Goal: Task Accomplishment & Management: Use online tool/utility

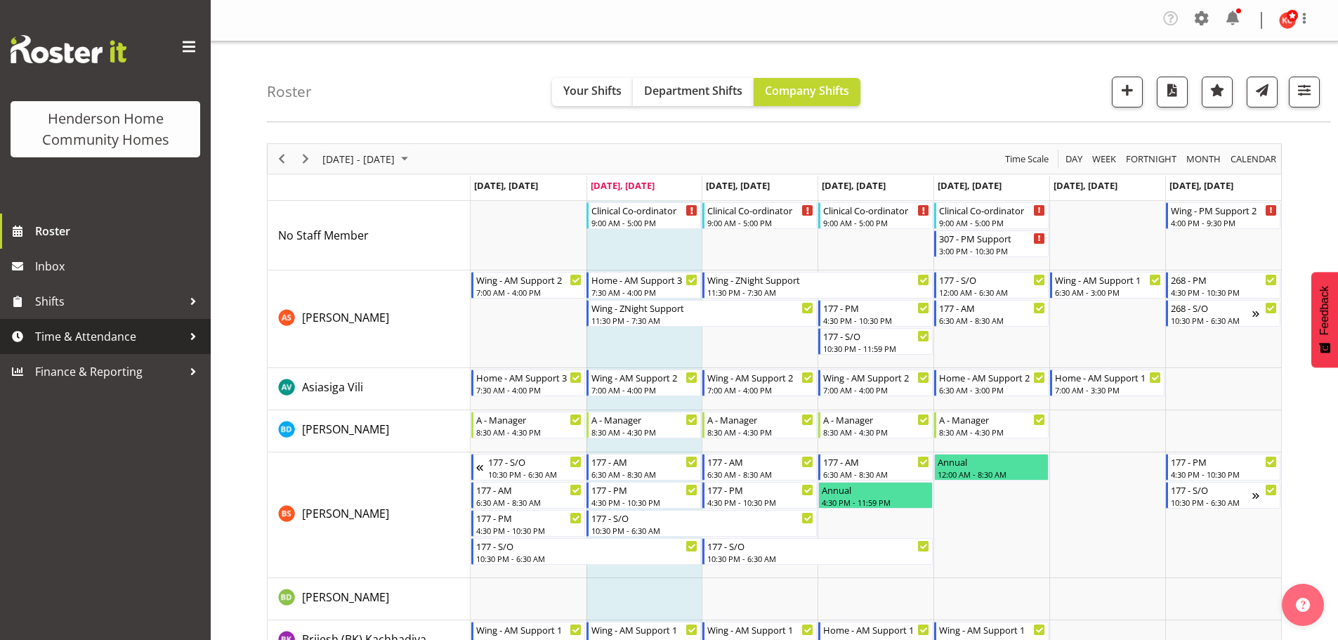
click at [84, 338] on span "Time & Attendance" at bounding box center [108, 336] width 147 height 21
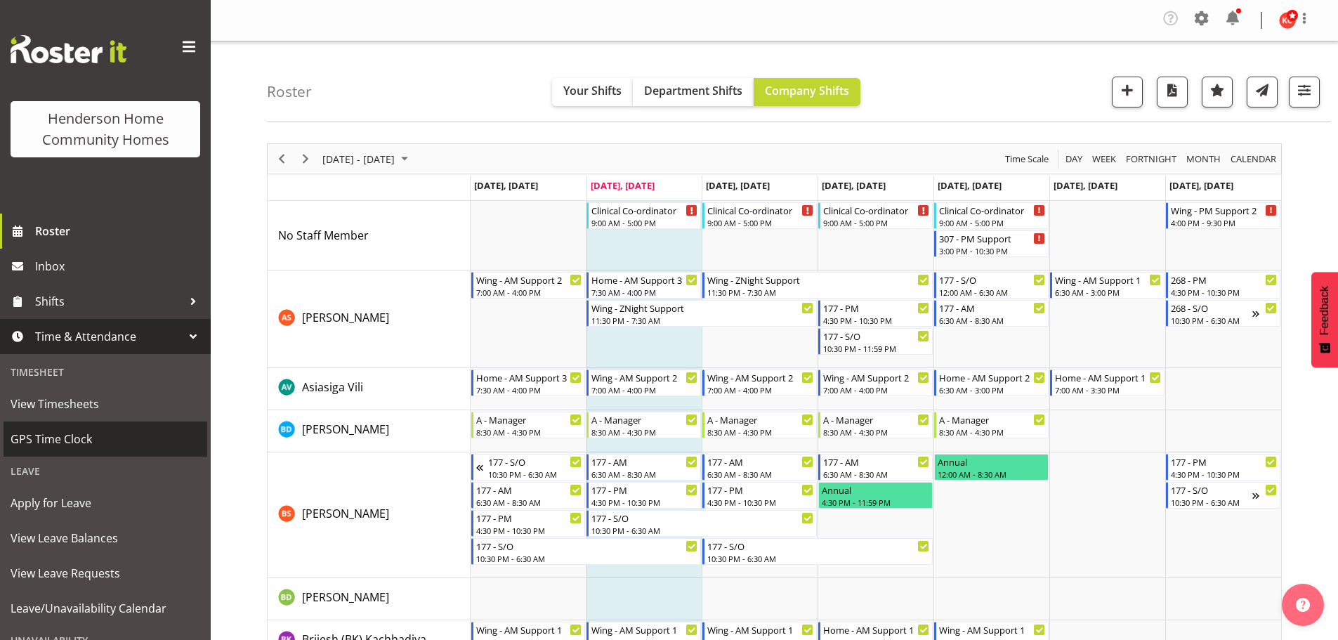
click at [58, 443] on span "GPS Time Clock" at bounding box center [106, 438] width 190 height 21
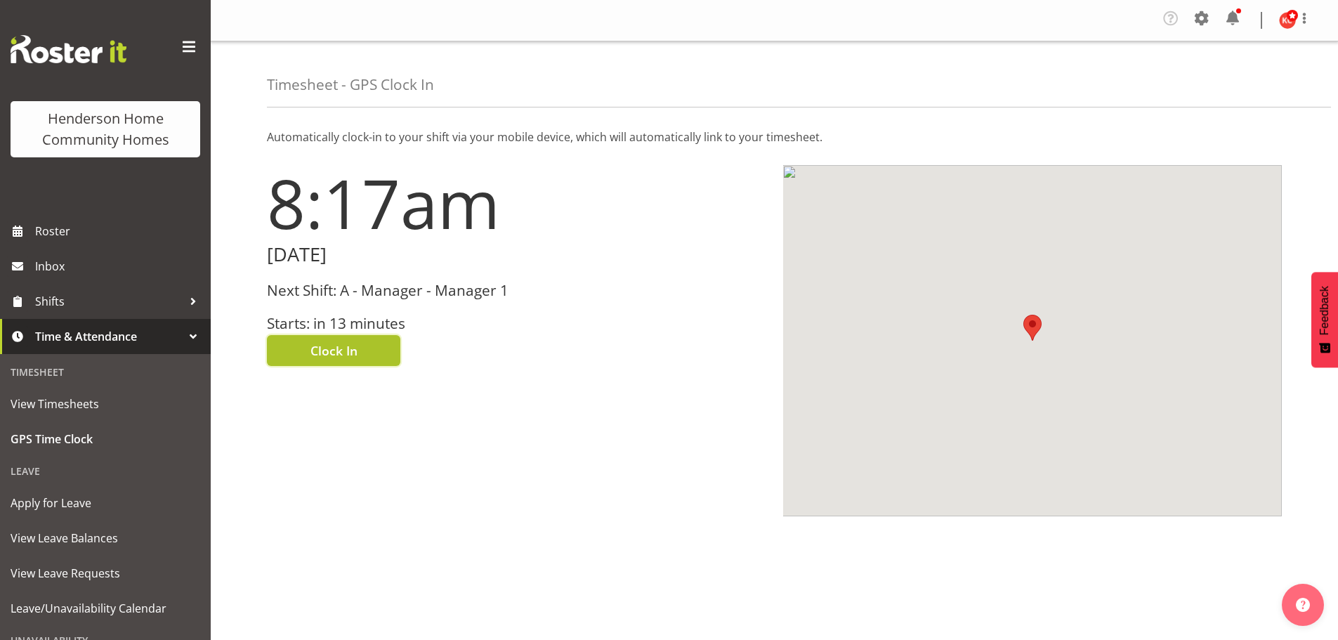
click at [345, 352] on span "Clock In" at bounding box center [333, 350] width 47 height 18
